Goal: Contribute content: Add original content to the website for others to see

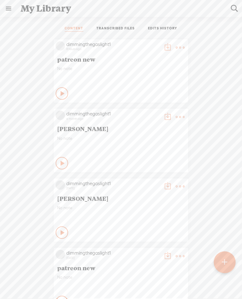
click at [176, 46] on t at bounding box center [180, 47] width 9 height 9
click at [144, 115] on link "Download as..." at bounding box center [150, 111] width 63 height 14
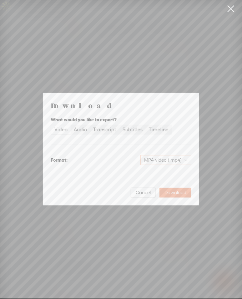
click at [161, 158] on span "MP4 video (.mp4)" at bounding box center [165, 159] width 43 height 9
click at [109, 153] on div "Format: MP4 video (.mp4)" at bounding box center [121, 160] width 141 height 15
click at [82, 129] on div "Audio" at bounding box center [80, 129] width 13 height 9
click at [71, 125] on input "Audio" at bounding box center [71, 125] width 0 height 0
click at [155, 158] on span "WAV audio (.wav)" at bounding box center [165, 159] width 43 height 9
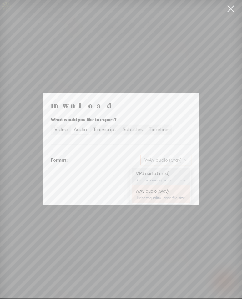
click at [156, 174] on div "MP3 audio (.mp3)" at bounding box center [160, 173] width 51 height 6
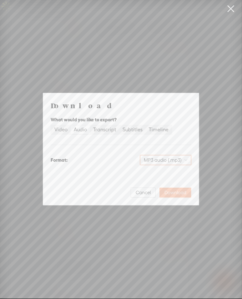
click at [183, 194] on span "Download" at bounding box center [175, 192] width 22 height 6
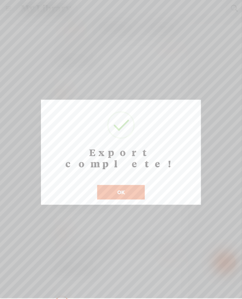
click at [113, 185] on button "OK" at bounding box center [121, 192] width 48 height 14
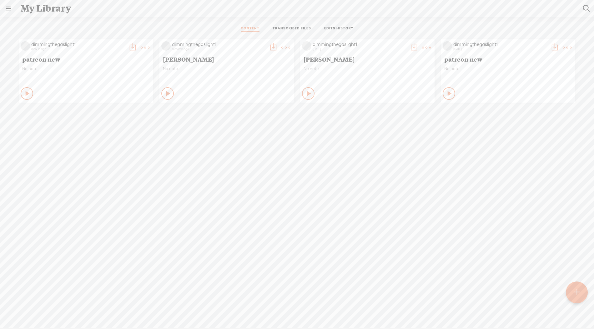
click at [133, 48] on t at bounding box center [132, 47] width 9 height 9
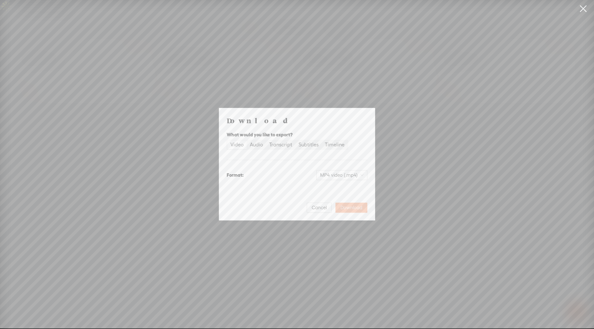
click at [242, 204] on span "Download" at bounding box center [351, 207] width 22 height 6
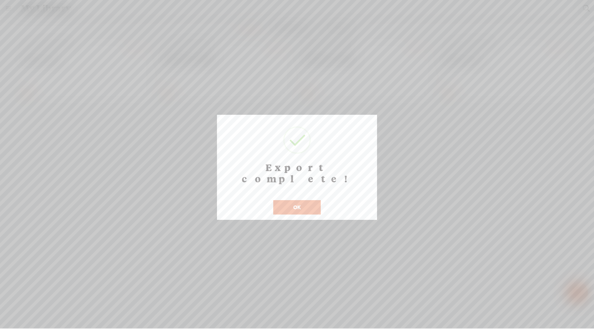
click at [242, 200] on button "OK" at bounding box center [297, 207] width 48 height 14
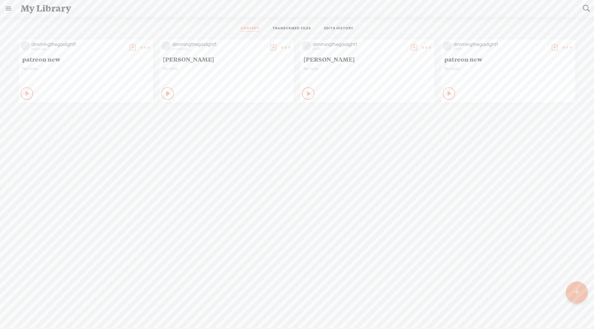
click at [141, 47] on t at bounding box center [145, 47] width 9 height 9
click at [117, 70] on link "Edit" at bounding box center [115, 68] width 63 height 14
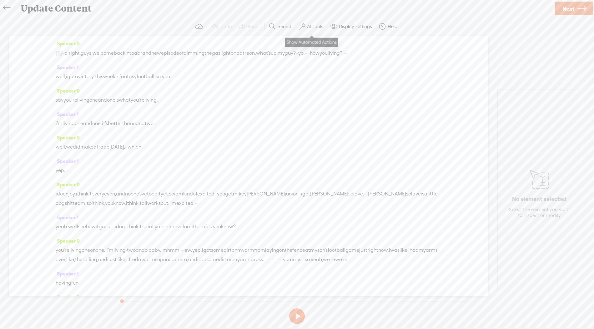
click at [242, 29] on label "AI Tools" at bounding box center [315, 26] width 16 height 6
click at [242, 165] on span at bounding box center [307, 165] width 11 height 4
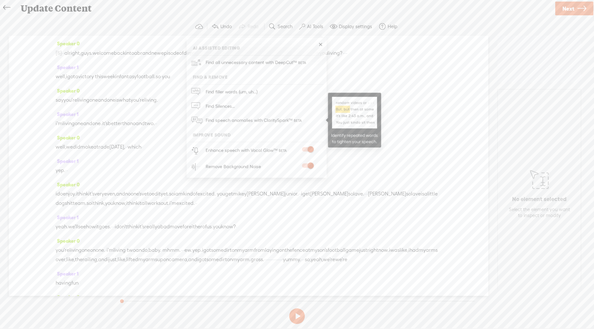
click at [242, 117] on span "Find speech anomalies with ClaritySpark™" at bounding box center [254, 120] width 102 height 15
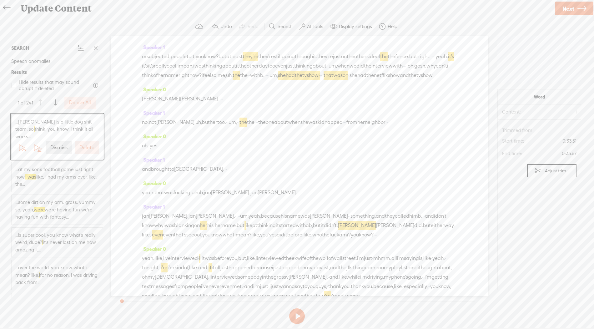
scroll to position [535, 0]
click at [202, 128] on span "but" at bounding box center [206, 122] width 8 height 9
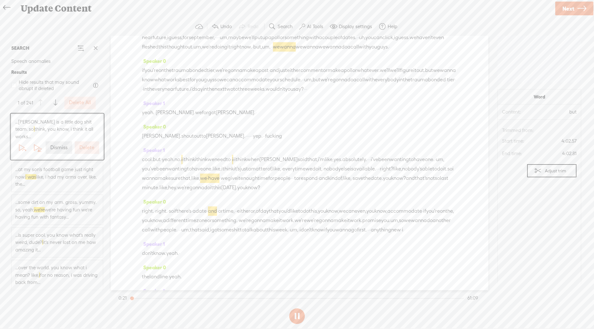
scroll to position [1325, 0]
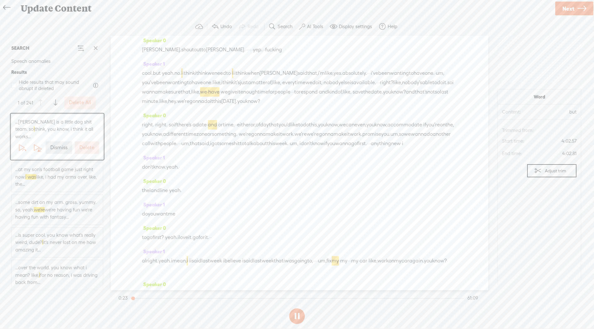
click at [242, 87] on span "·" at bounding box center [378, 82] width 1 height 9
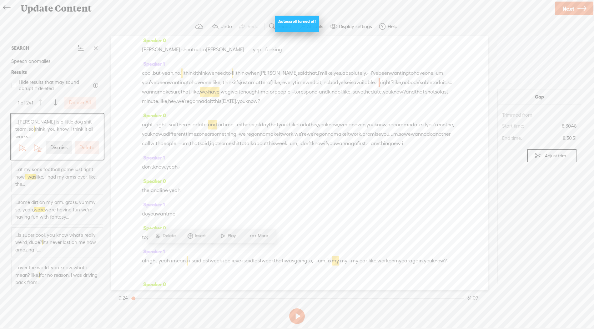
click at [157, 43] on span "Speaker 0" at bounding box center [154, 41] width 24 height 6
click at [167, 246] on span "Create New Speaker" at bounding box center [171, 244] width 53 height 14
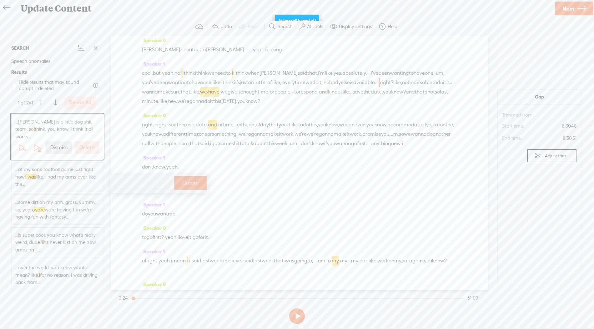
click at [242, 78] on span "to" at bounding box center [411, 72] width 5 height 9
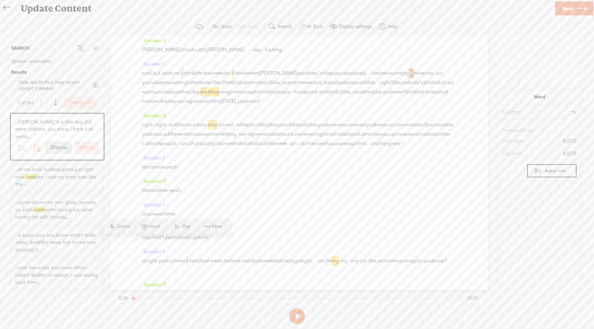
click at [160, 20] on span "Speaker 1" at bounding box center [153, 17] width 23 height 6
click at [167, 219] on span "Create New Speaker" at bounding box center [171, 221] width 53 height 14
type input "Phil"
click at [173, 156] on button "Create" at bounding box center [189, 160] width 33 height 14
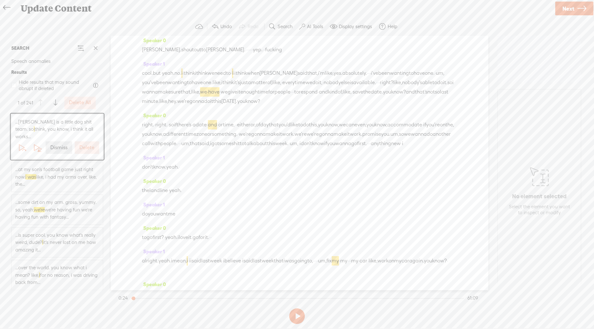
click at [154, 43] on span "Speaker 0" at bounding box center [154, 41] width 24 height 6
click at [161, 241] on span "Create New Speaker" at bounding box center [171, 244] width 53 height 14
type input "Mac"
click at [189, 180] on button "Create" at bounding box center [190, 183] width 33 height 14
click at [156, 67] on span "Speaker 1" at bounding box center [153, 64] width 23 height 6
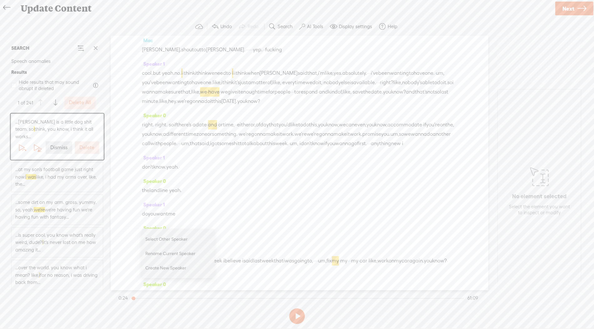
click at [242, 59] on div "Mac [PERSON_NAME]. shout out to [PERSON_NAME]. · · · · · · yep. · · fucking" at bounding box center [299, 47] width 315 height 23
click at [224, 26] on label "Undo" at bounding box center [226, 26] width 12 height 6
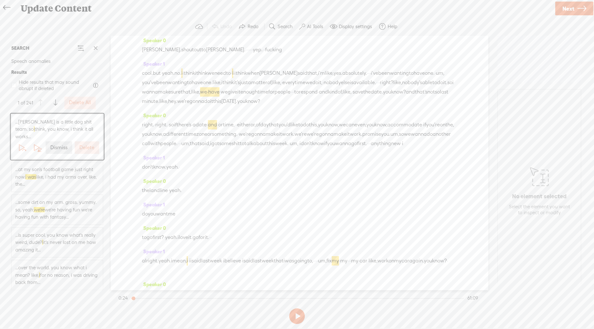
click at [242, 69] on span at bounding box center [267, 66] width 9 height 11
click at [164, 104] on span "Create New Speaker" at bounding box center [171, 108] width 53 height 14
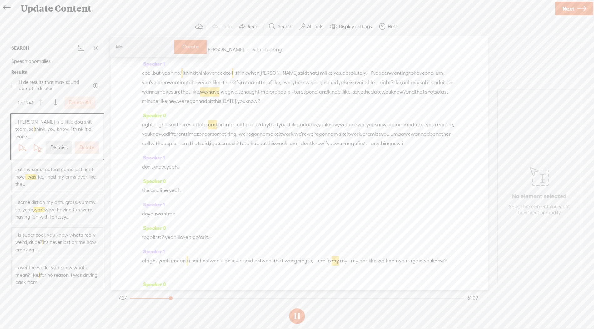
type input "Mac"
click at [188, 48] on label "Create" at bounding box center [190, 47] width 16 height 13
click at [156, 20] on span "Speaker 1" at bounding box center [153, 17] width 23 height 6
click at [159, 223] on span "Create New Speaker" at bounding box center [171, 221] width 53 height 14
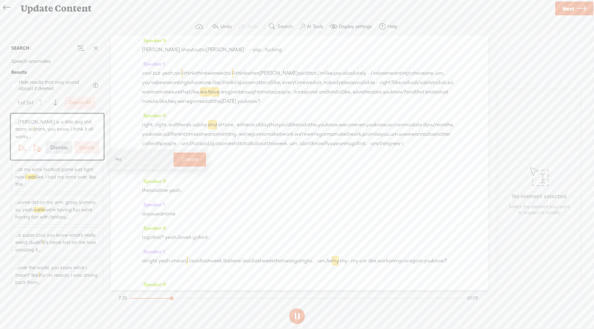
type input "Phil"
click at [173, 159] on button "Create" at bounding box center [189, 160] width 33 height 14
click at [162, 78] on span "·" at bounding box center [161, 72] width 1 height 9
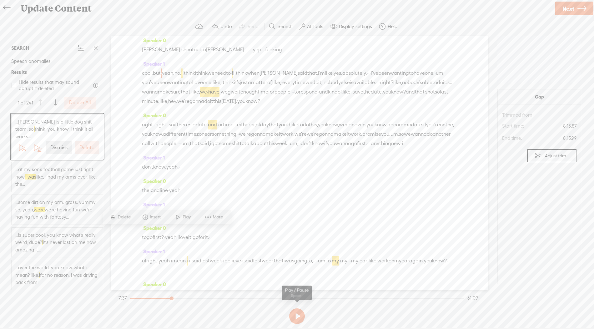
click at [242, 298] on button at bounding box center [297, 316] width 16 height 16
click at [189, 214] on span "Play" at bounding box center [188, 217] width 10 height 6
